Goal: Task Accomplishment & Management: Complete application form

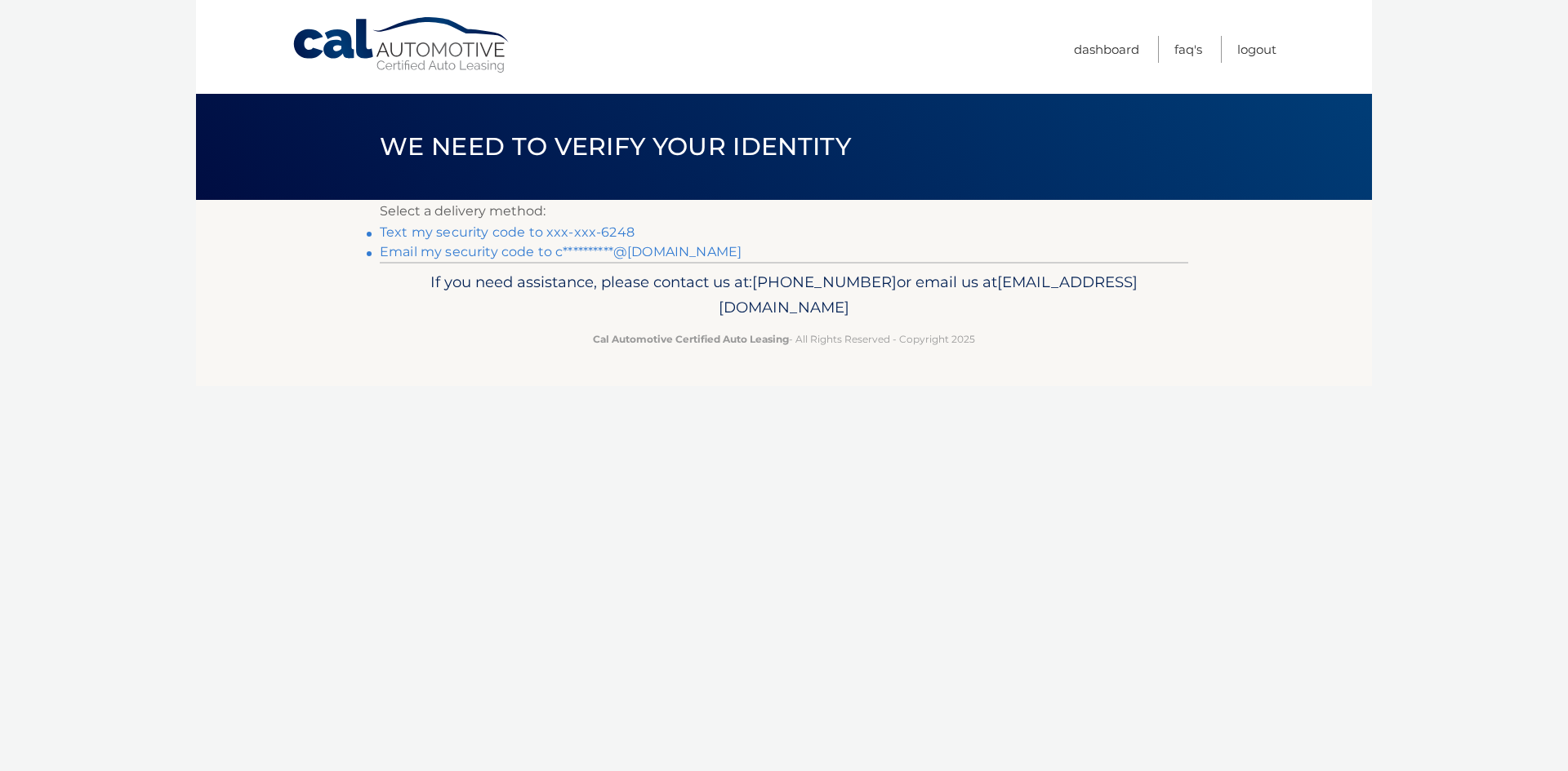
click at [520, 233] on link "Text my security code to xxx-xxx-6248" at bounding box center [508, 232] width 255 height 16
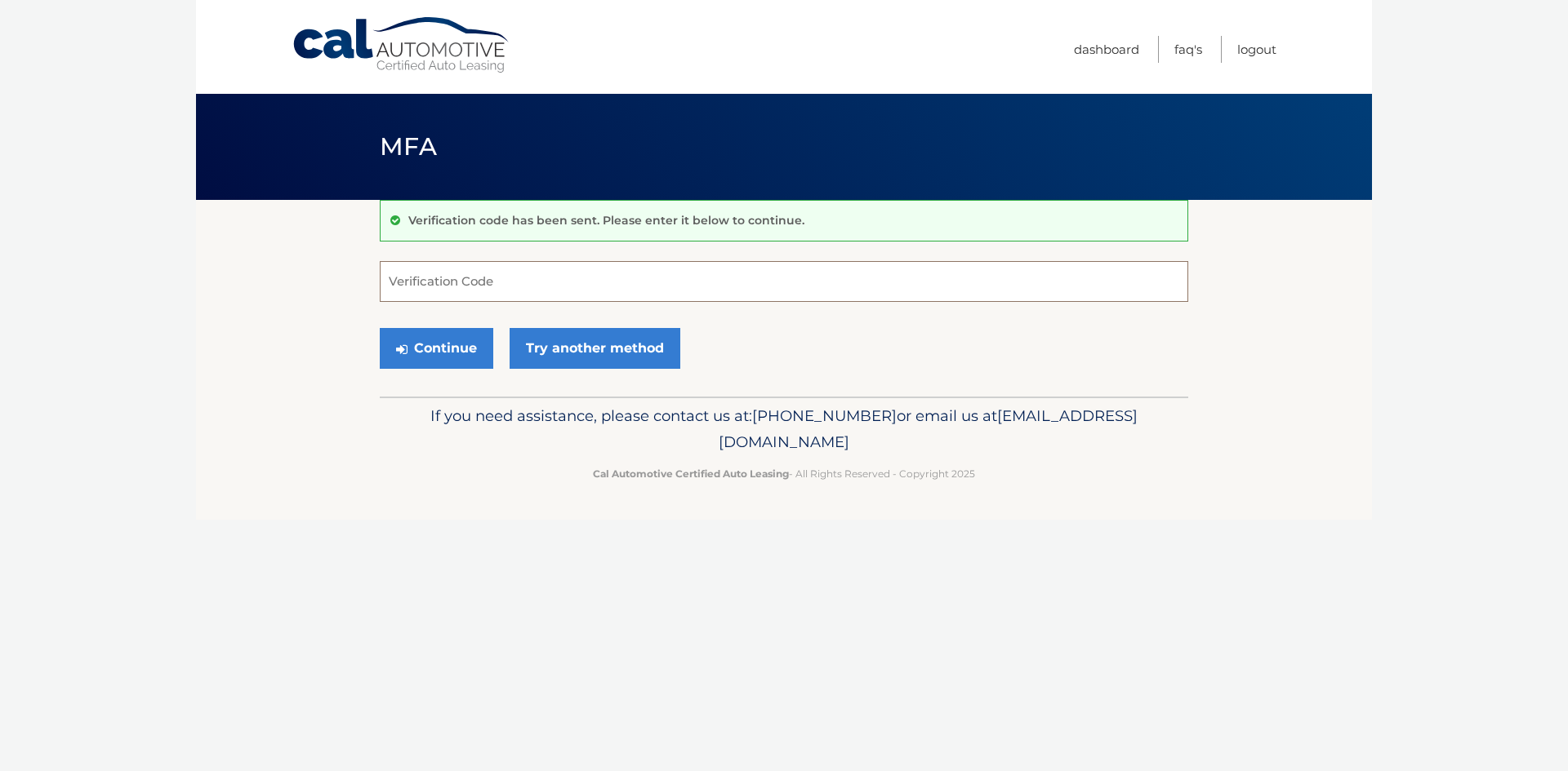
click at [496, 285] on input "Verification Code" at bounding box center [784, 281] width 809 height 41
click at [439, 279] on input "Verification Code" at bounding box center [784, 281] width 809 height 41
type input "750473"
click at [456, 355] on button "Continue" at bounding box center [436, 349] width 114 height 41
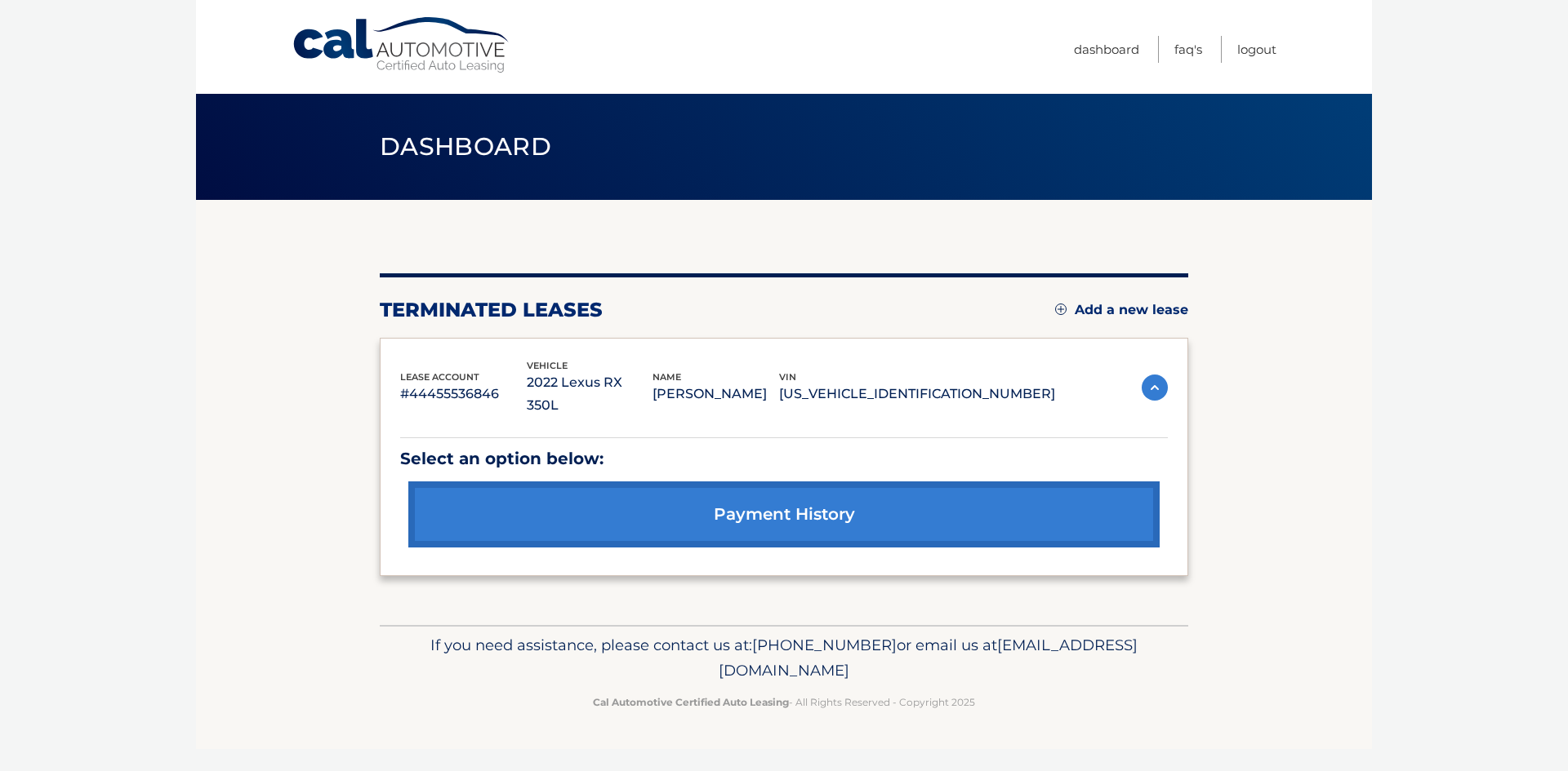
click at [1143, 311] on link "Add a new lease" at bounding box center [1121, 310] width 133 height 16
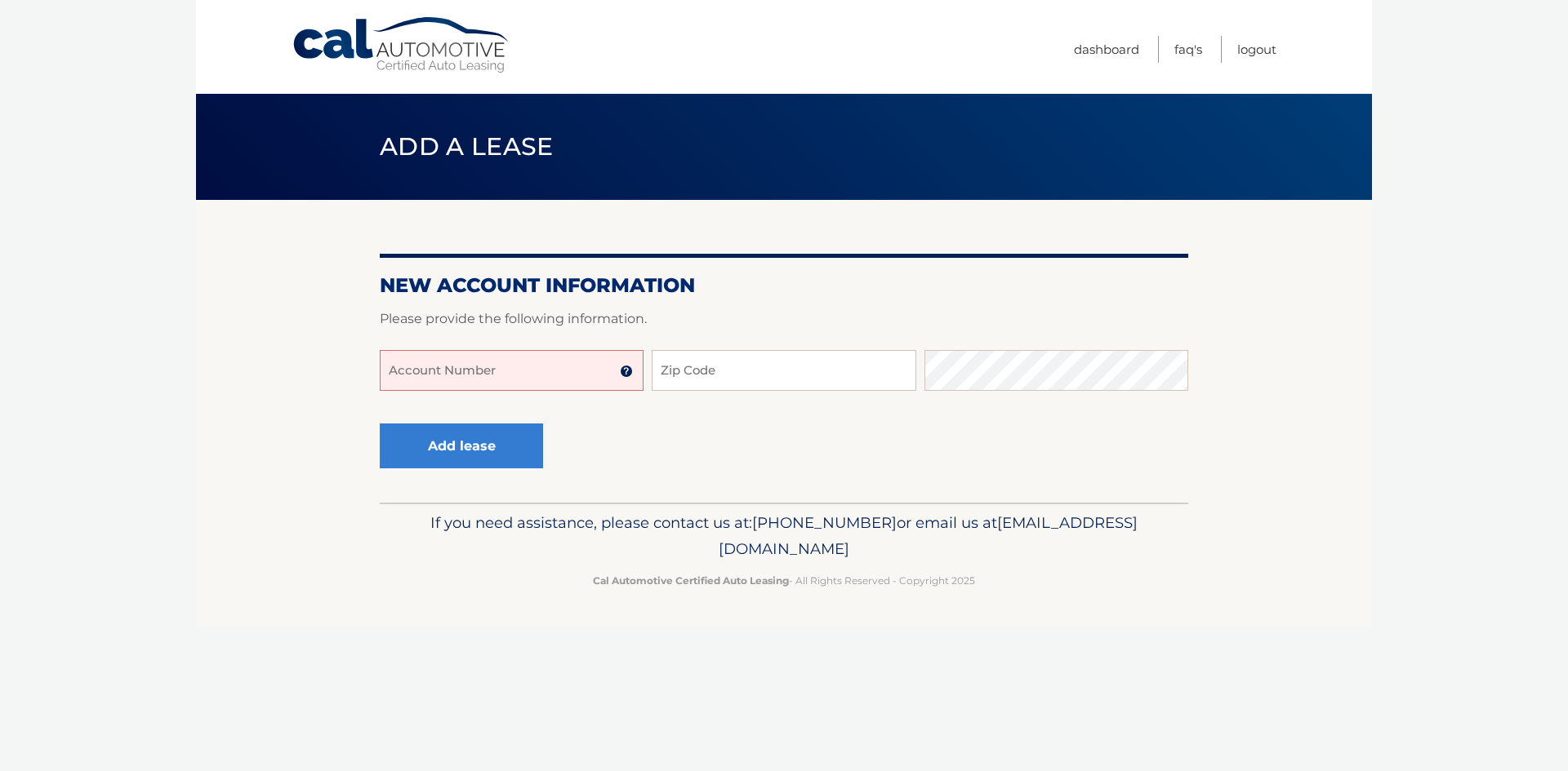
click at [537, 370] on input "Account Number" at bounding box center [511, 370] width 264 height 41
